Goal: Task Accomplishment & Management: Use online tool/utility

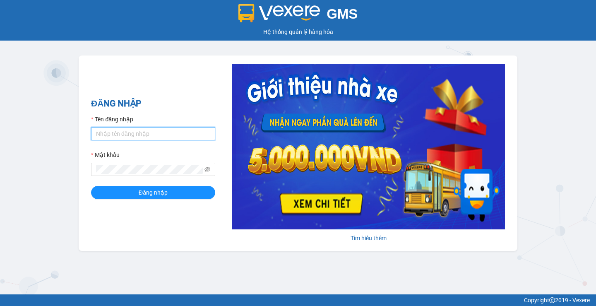
click at [112, 131] on input "Tên đăng nhập" at bounding box center [153, 133] width 124 height 13
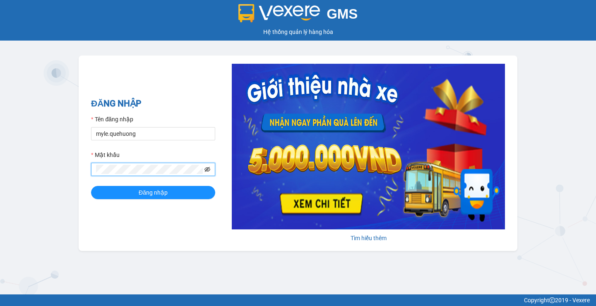
click at [206, 169] on icon "eye-invisible" at bounding box center [207, 169] width 6 height 6
click at [143, 136] on input "myle.quehuong" at bounding box center [153, 133] width 124 height 13
type input "hanghoa95.quehuong"
click at [141, 194] on span "Đăng nhập" at bounding box center [153, 192] width 29 height 9
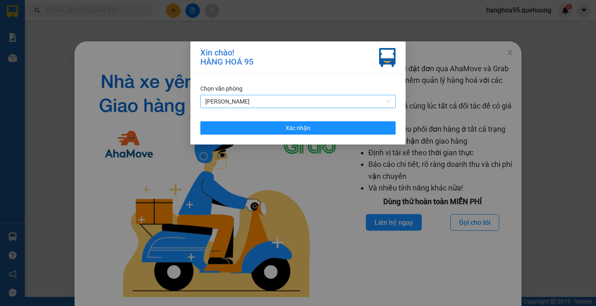
click at [218, 103] on span "[PERSON_NAME]" at bounding box center [297, 101] width 185 height 12
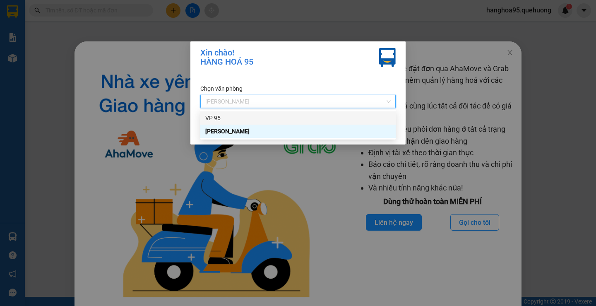
click at [209, 120] on div "VP 95" at bounding box center [297, 117] width 185 height 9
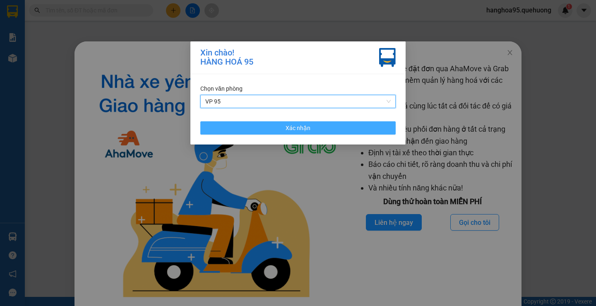
click at [228, 132] on button "Xác nhận" at bounding box center [297, 127] width 195 height 13
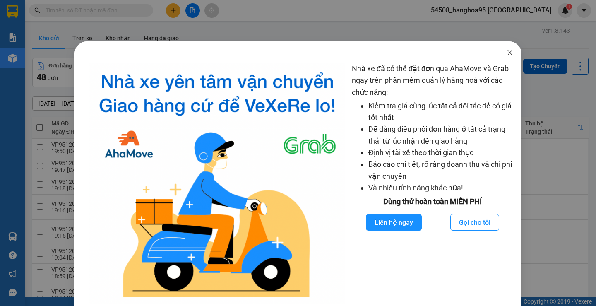
click at [506, 55] on icon "close" at bounding box center [509, 52] width 7 height 7
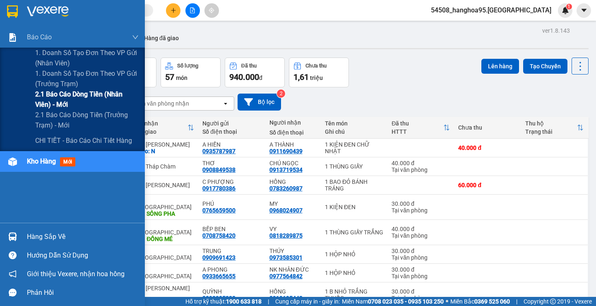
click at [54, 98] on span "2.1 Báo cáo dòng tiền (nhân viên) - mới" at bounding box center [86, 99] width 103 height 21
